Goal: Browse casually

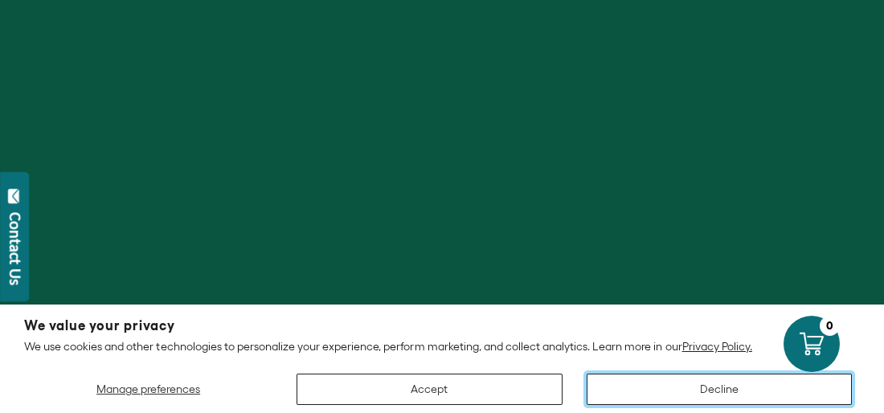
click at [654, 395] on button "Decline" at bounding box center [719, 389] width 265 height 31
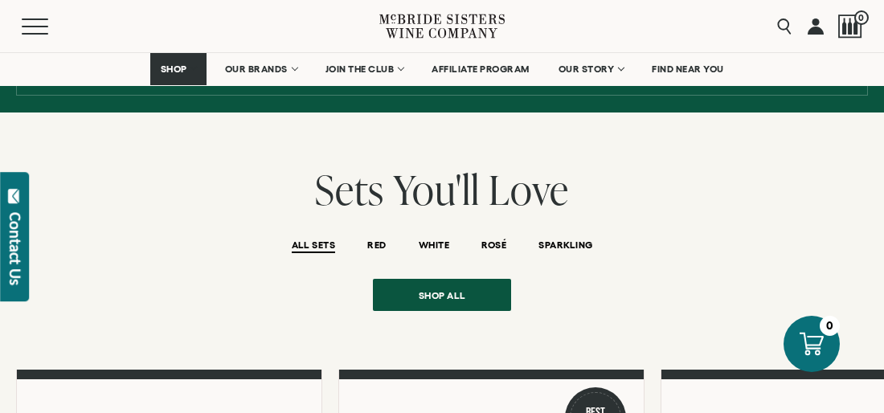
scroll to position [1158, 0]
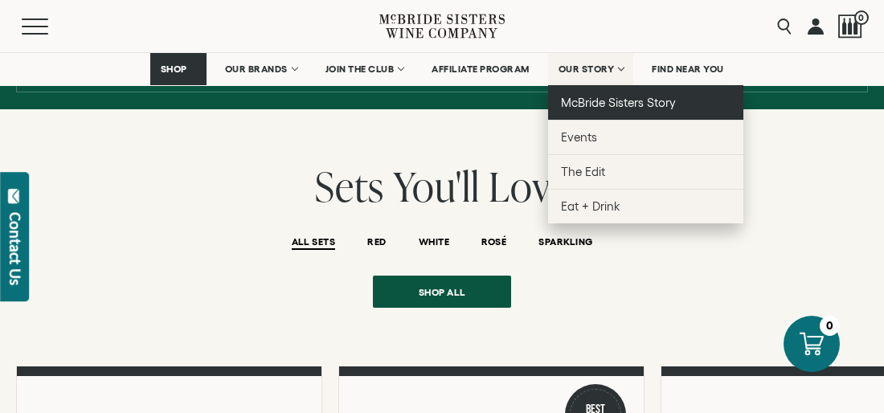
click at [592, 107] on span "McBride Sisters Story" at bounding box center [618, 103] width 115 height 14
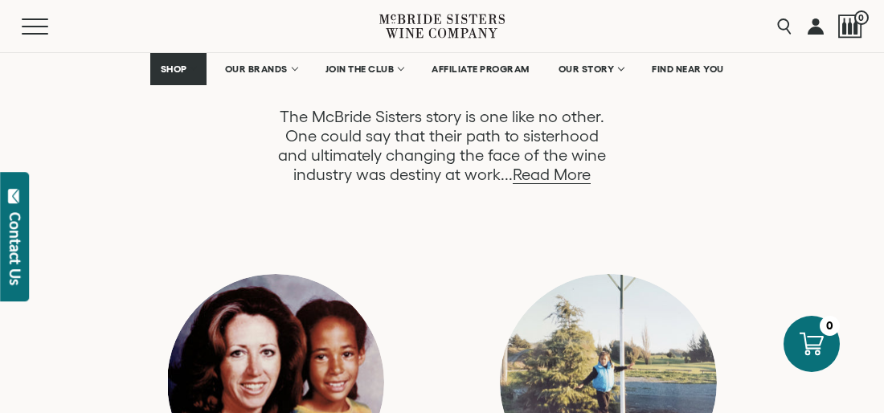
scroll to position [983, 0]
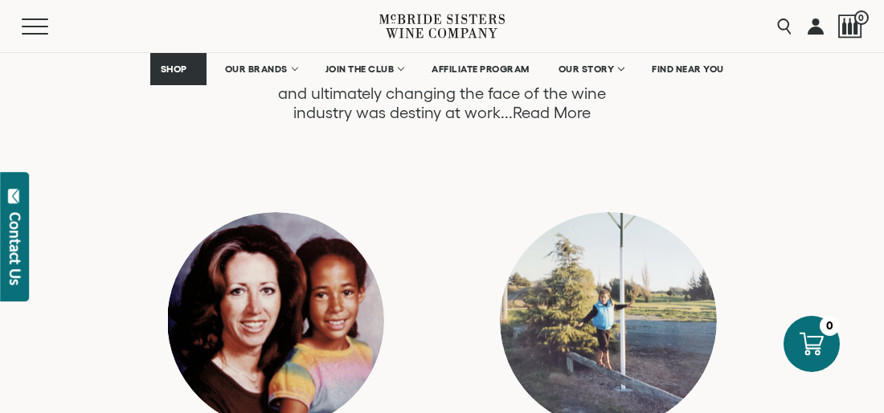
click at [559, 115] on link "Read More" at bounding box center [552, 113] width 78 height 18
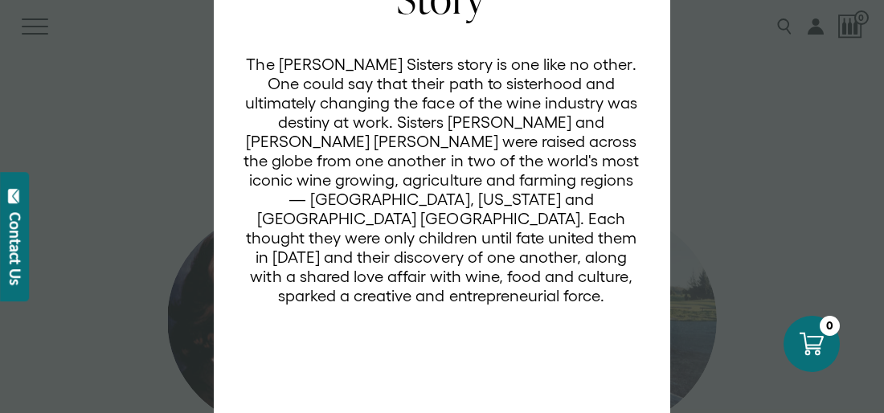
scroll to position [179, 0]
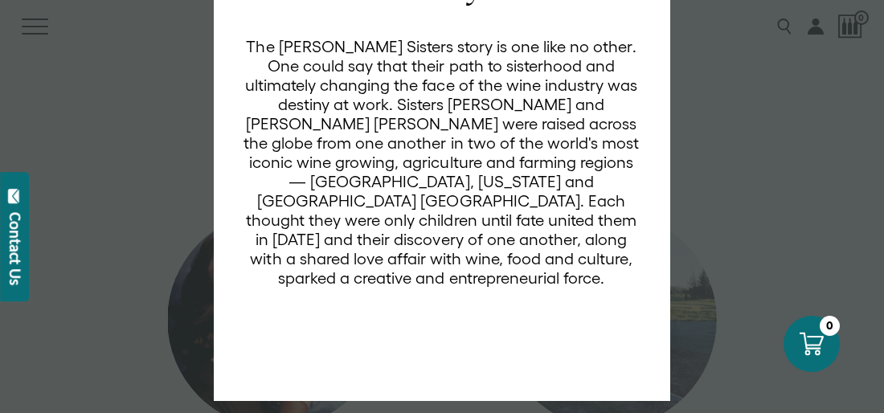
click at [772, 111] on div "EVERYTHING IS POSSIBLE The McBride Sisters Story The McBride Sisters story is o…" at bounding box center [442, 206] width 884 height 413
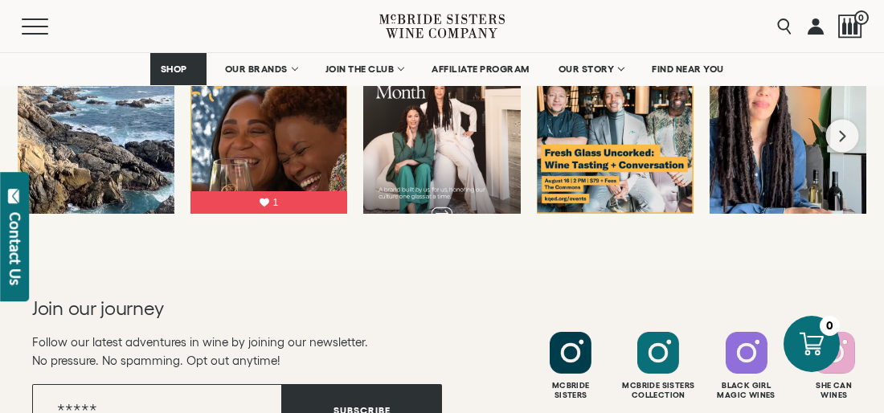
scroll to position [8795, 0]
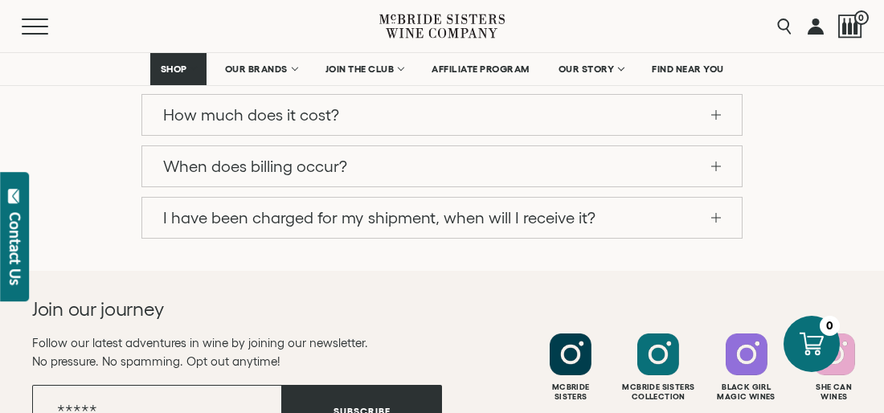
scroll to position [1749, 0]
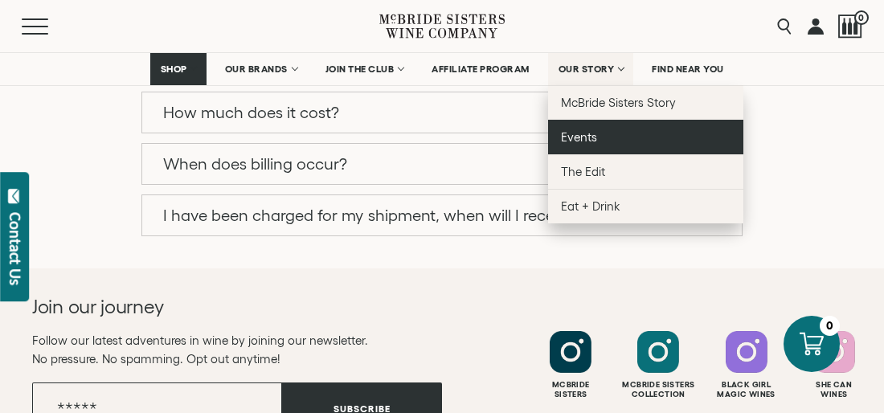
click at [587, 137] on span "Events" at bounding box center [579, 137] width 36 height 14
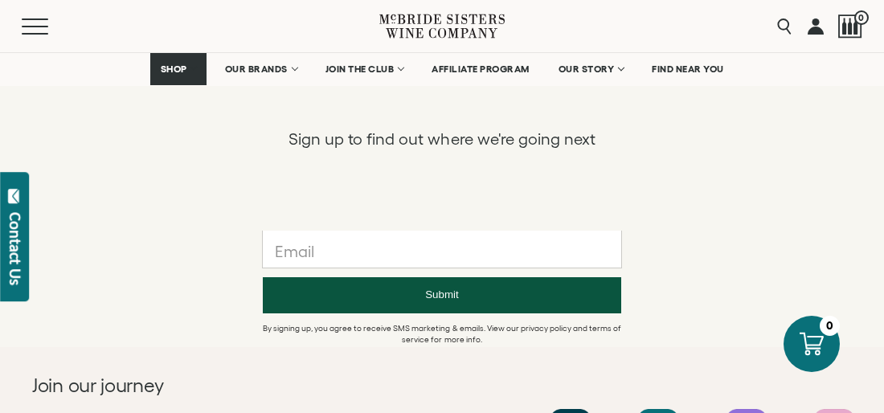
scroll to position [1470, 0]
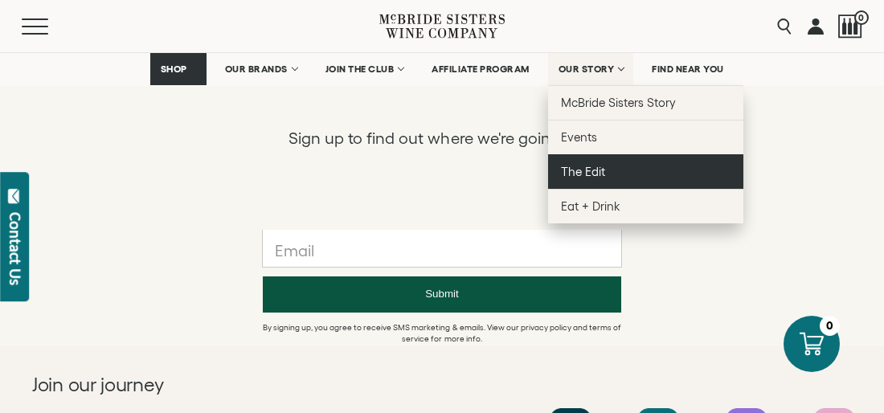
click at [583, 178] on link "The Edit" at bounding box center [645, 171] width 195 height 35
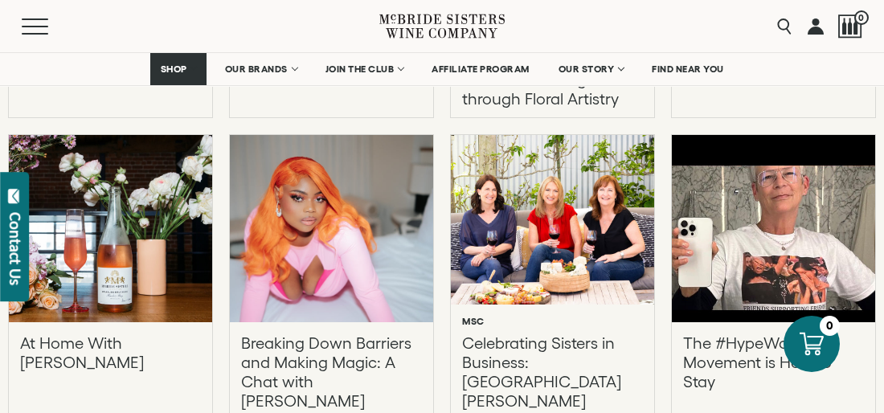
scroll to position [2033, 0]
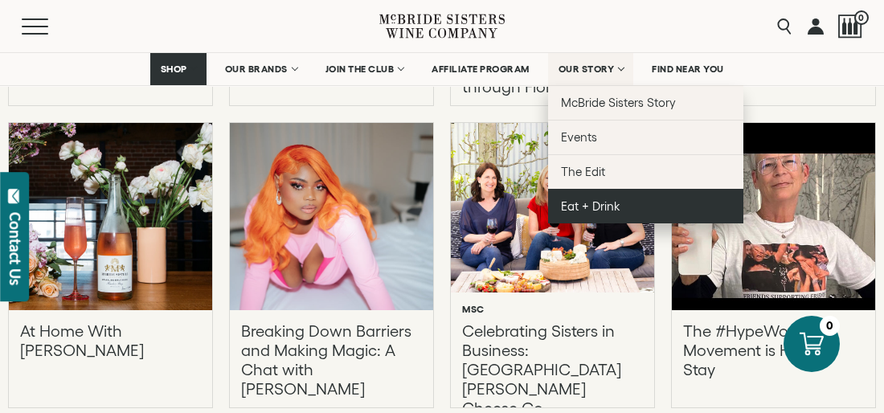
click at [596, 203] on span "Eat + Drink" at bounding box center [590, 206] width 59 height 14
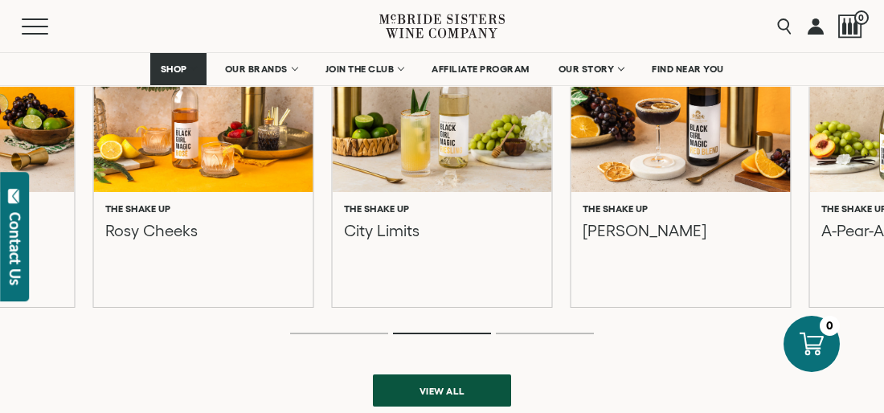
scroll to position [604, 0]
